Goal: Information Seeking & Learning: Learn about a topic

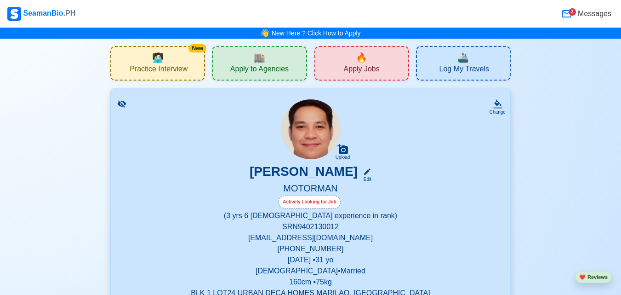
click at [366, 51] on span "🔥" at bounding box center [361, 58] width 11 height 14
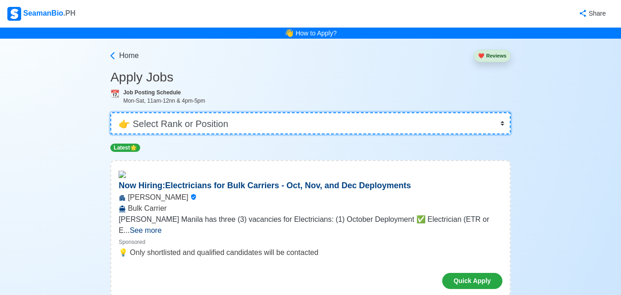
click at [346, 120] on select "👉 Select Rank or Position Master Chief Officer 2nd Officer 3rd Officer Junior O…" at bounding box center [310, 123] width 400 height 22
select select "Oiler"
click at [111, 112] on select "👉 Select Rank or Position Master Chief Officer 2nd Officer 3rd Officer Junior O…" at bounding box center [310, 123] width 400 height 22
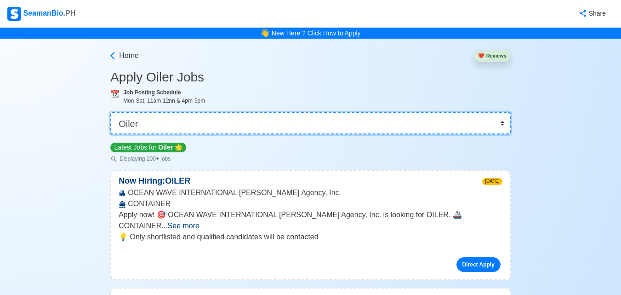
click at [458, 118] on select "👉 Select Rank or Position Master Chief Officer 2nd Officer 3rd Officer Junior O…" at bounding box center [310, 123] width 400 height 22
